Goal: Transaction & Acquisition: Purchase product/service

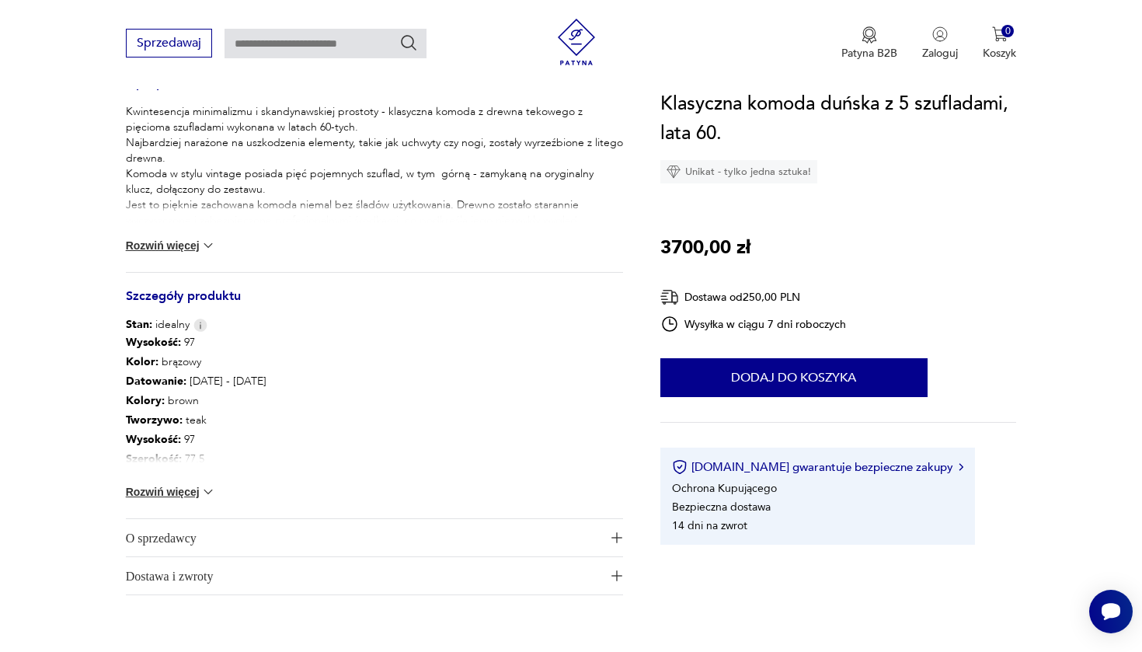
scroll to position [659, 0]
click at [170, 482] on div "Wysokość : 97 Kolor: brązowy Datowanie : [DATE] - [DATE] Kolory : brown Tworzyw…" at bounding box center [374, 426] width 497 height 186
click at [158, 497] on button "Rozwiń więcej" at bounding box center [171, 493] width 90 height 16
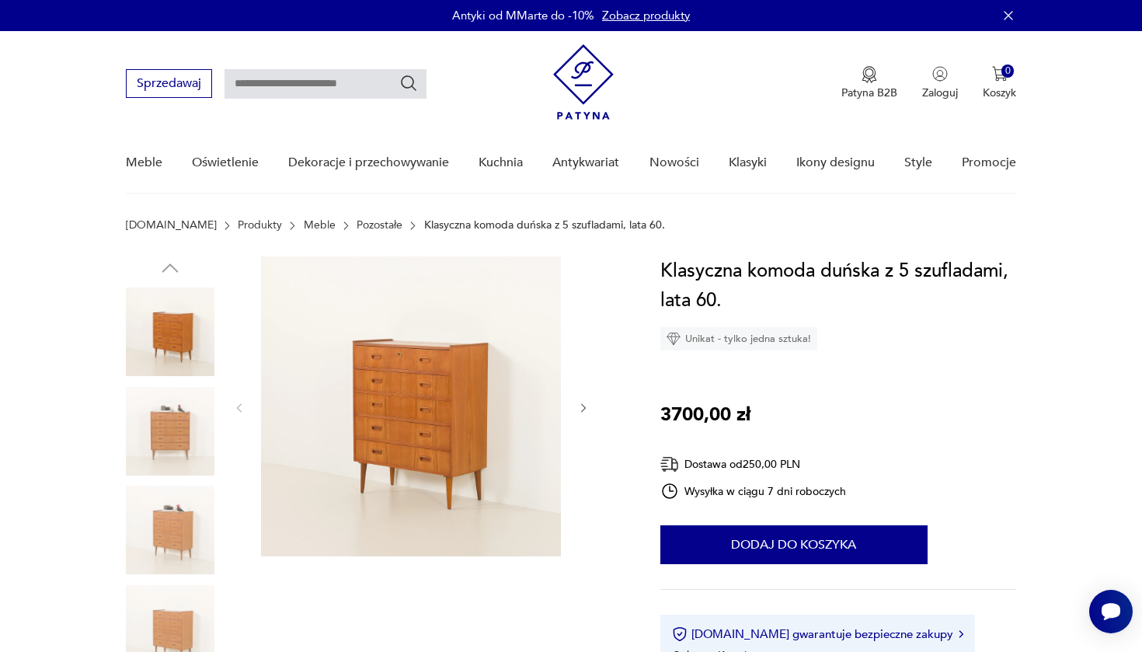
scroll to position [0, 0]
click at [583, 409] on icon "button" at bounding box center [583, 408] width 13 height 13
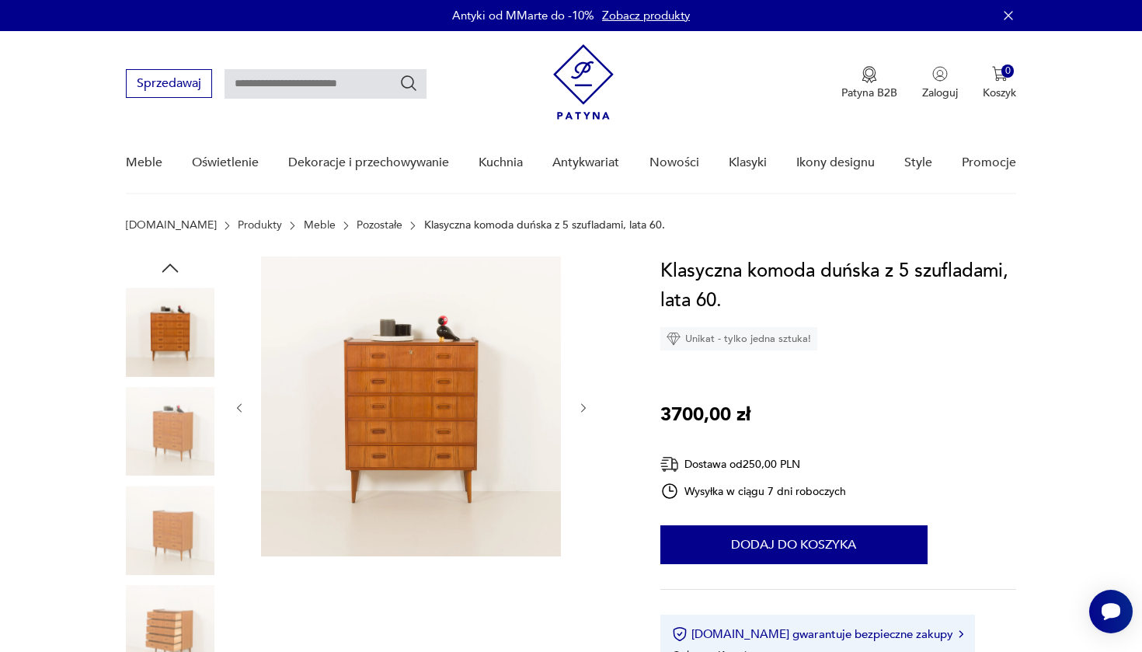
click at [583, 409] on icon "button" at bounding box center [583, 408] width 13 height 13
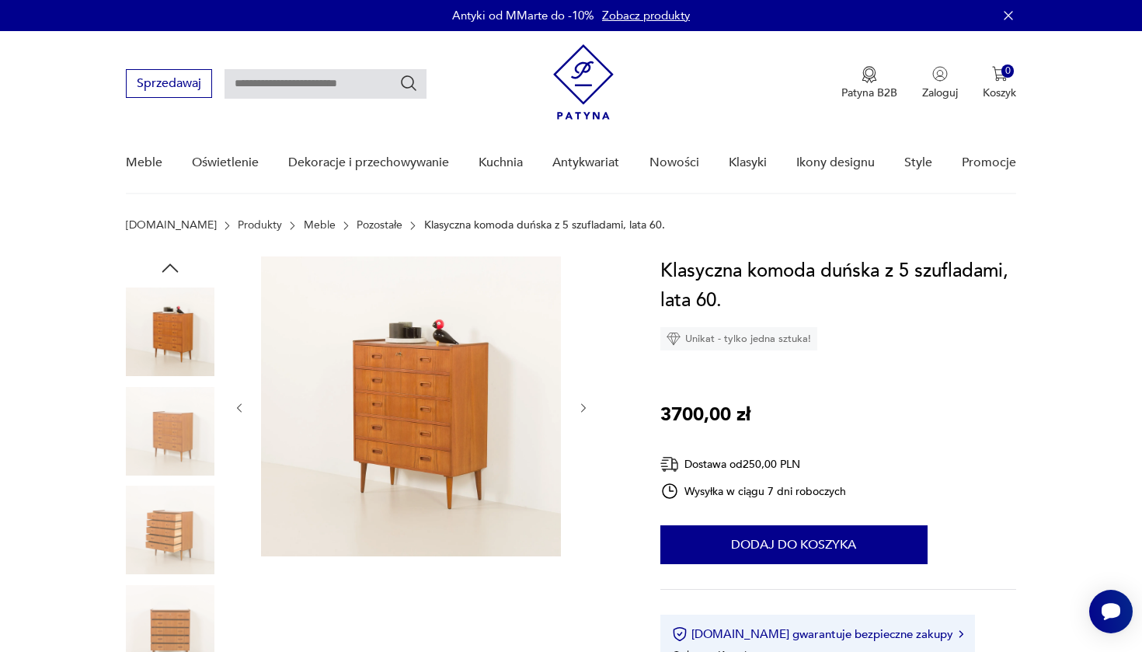
click at [583, 409] on icon "button" at bounding box center [583, 408] width 13 height 13
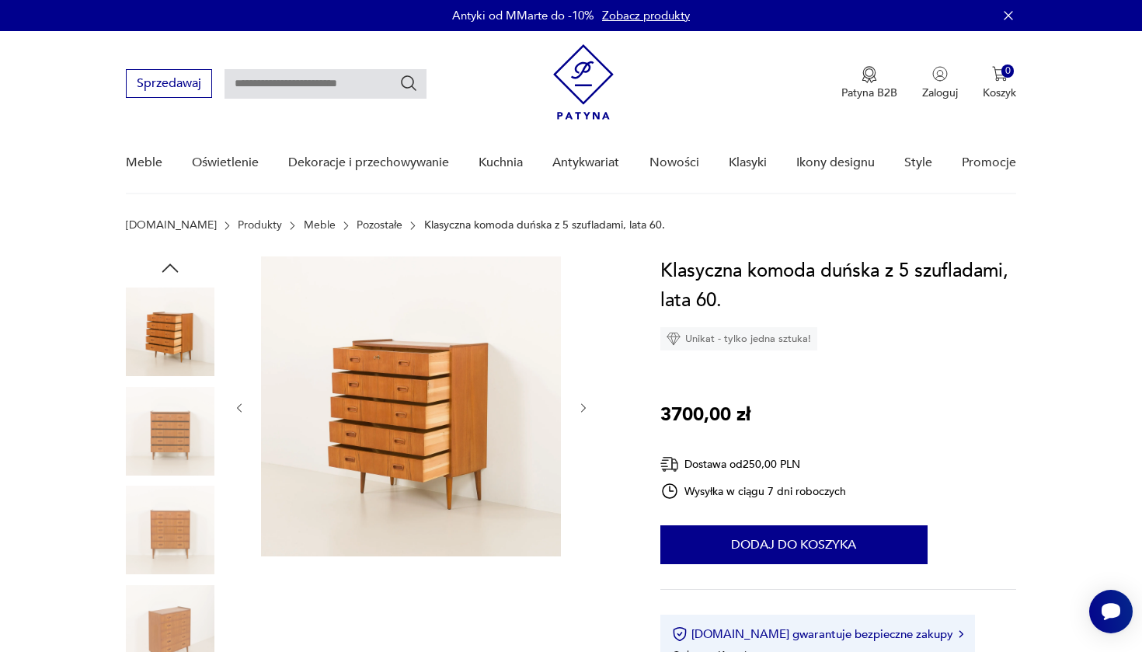
click at [583, 409] on icon "button" at bounding box center [583, 408] width 13 height 13
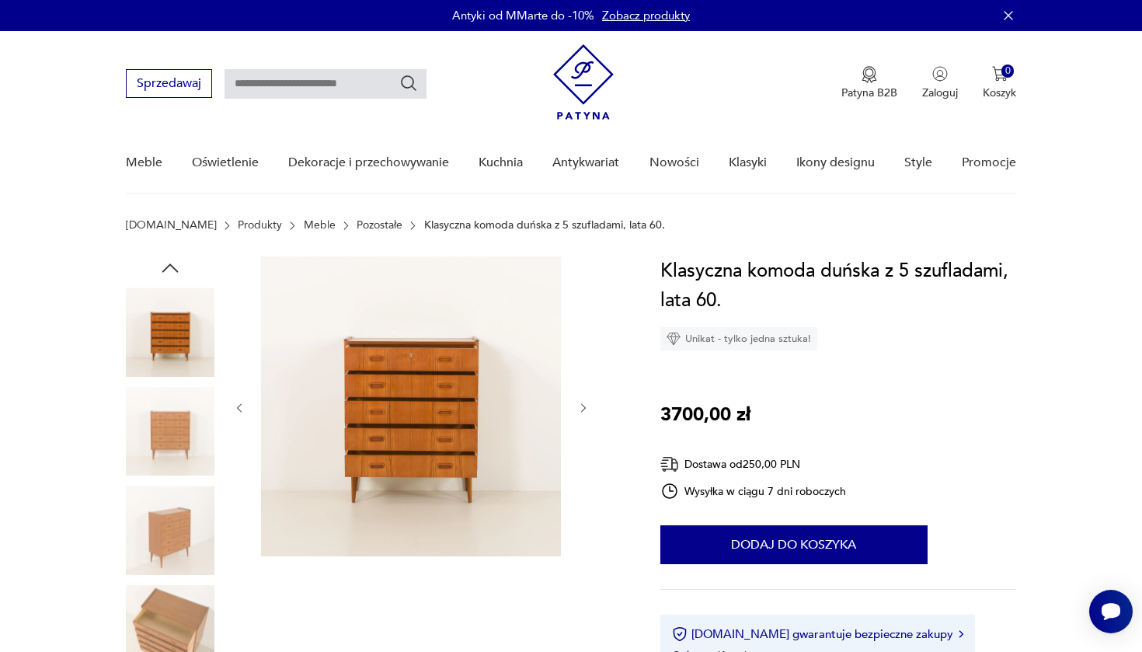
click at [583, 409] on icon "button" at bounding box center [583, 408] width 13 height 13
